Goal: Information Seeking & Learning: Learn about a topic

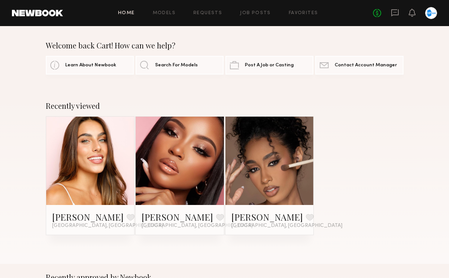
click at [432, 14] on div at bounding box center [431, 13] width 12 height 12
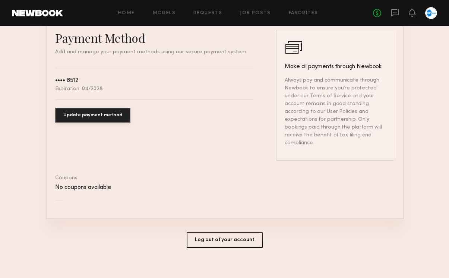
scroll to position [420, 0]
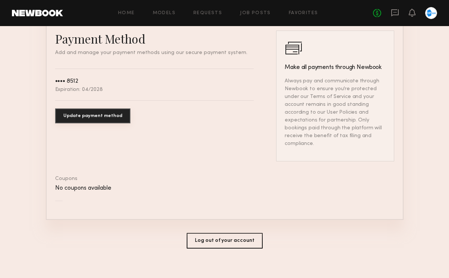
click at [212, 233] on button "Log out of your account" at bounding box center [225, 241] width 76 height 16
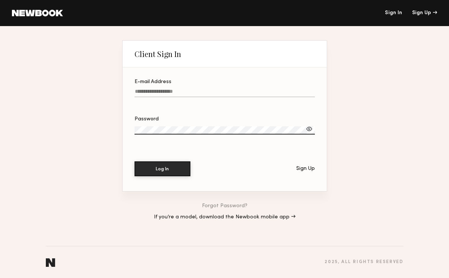
type input "**********"
click at [168, 165] on button "Log In" at bounding box center [162, 168] width 56 height 15
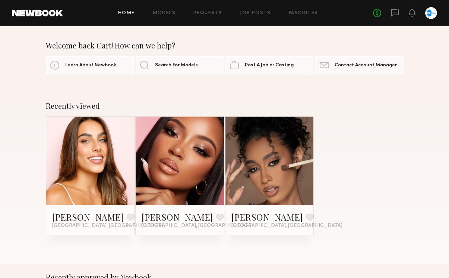
click at [429, 13] on div at bounding box center [431, 13] width 12 height 12
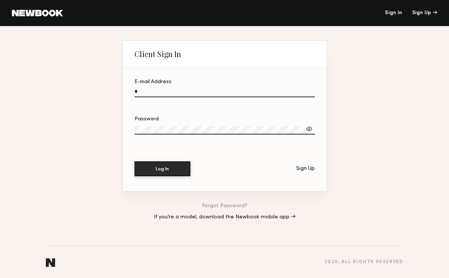
type input "**********"
click at [158, 169] on button "Log In" at bounding box center [162, 168] width 56 height 15
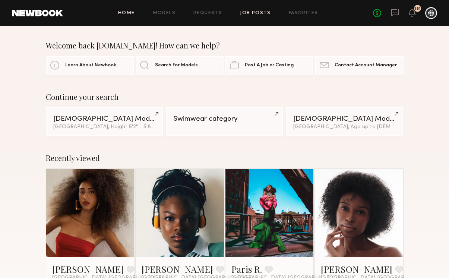
click at [251, 11] on link "Job Posts" at bounding box center [255, 13] width 31 height 5
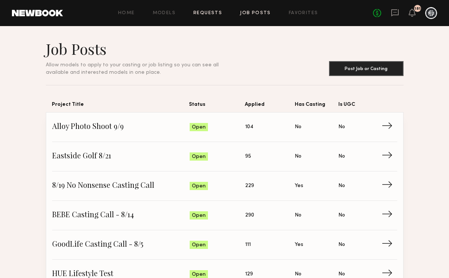
click at [212, 14] on link "Requests" at bounding box center [207, 13] width 29 height 5
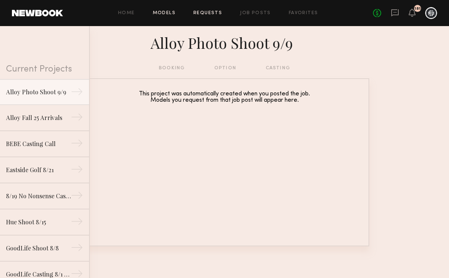
click at [169, 13] on link "Models" at bounding box center [164, 13] width 23 height 5
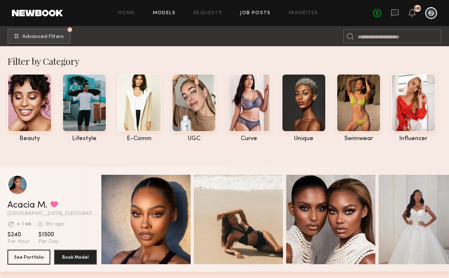
click at [255, 13] on link "Job Posts" at bounding box center [255, 13] width 31 height 5
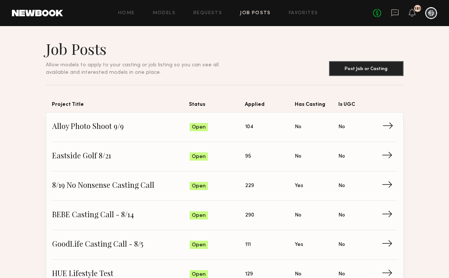
click at [89, 127] on span "Alloy Photo Shoot 9/9" at bounding box center [120, 126] width 137 height 11
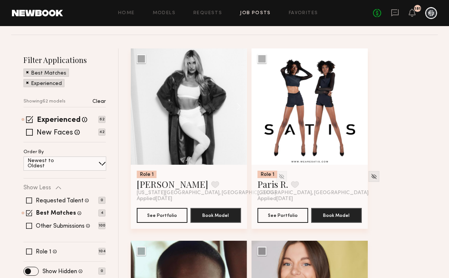
scroll to position [72, 0]
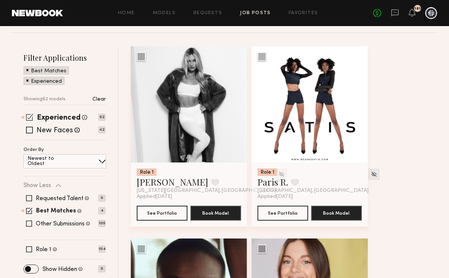
click at [28, 115] on span at bounding box center [29, 117] width 7 height 7
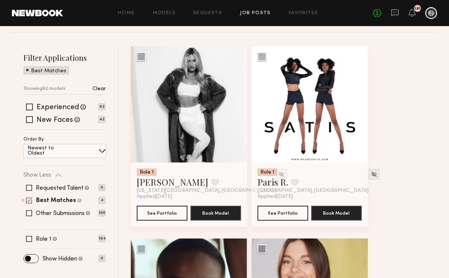
click at [29, 201] on span at bounding box center [29, 200] width 6 height 6
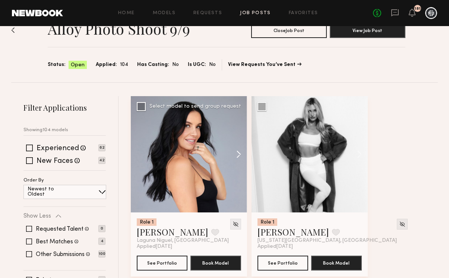
scroll to position [20, 0]
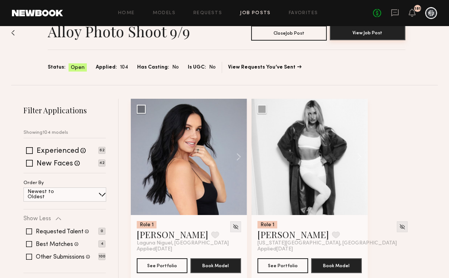
click at [365, 36] on button "View Job Post" at bounding box center [368, 32] width 76 height 15
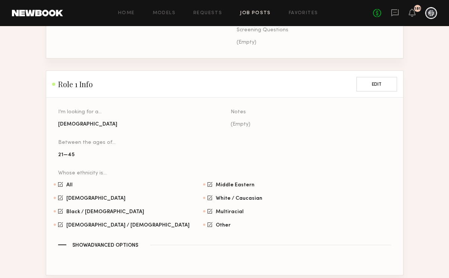
scroll to position [411, 0]
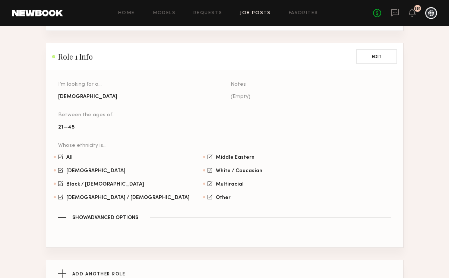
click at [113, 215] on span "Show Advanced Options" at bounding box center [105, 217] width 66 height 5
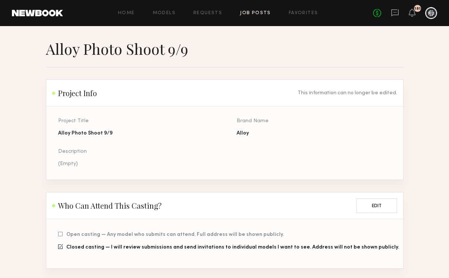
scroll to position [0, 0]
click at [246, 11] on link "Job Posts" at bounding box center [255, 13] width 31 height 5
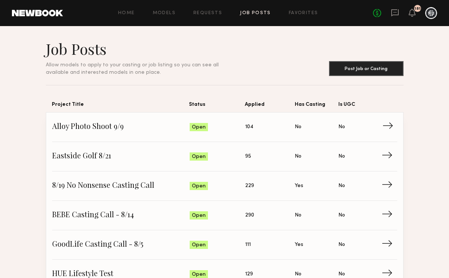
click at [117, 126] on span "Alloy Photo Shoot 9/9" at bounding box center [120, 126] width 137 height 11
